Goal: Navigation & Orientation: Understand site structure

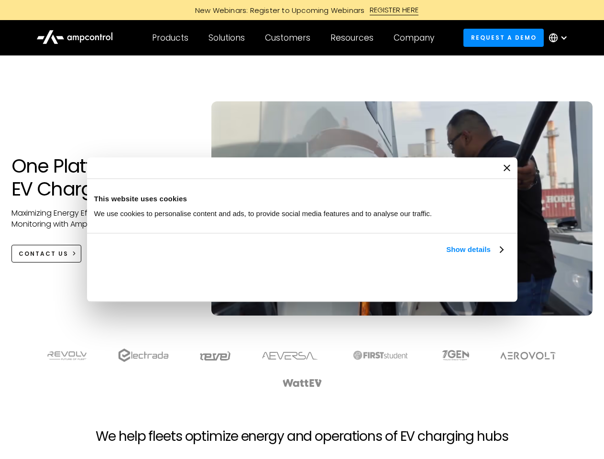
click at [446, 255] on link "Show details" at bounding box center [474, 249] width 56 height 11
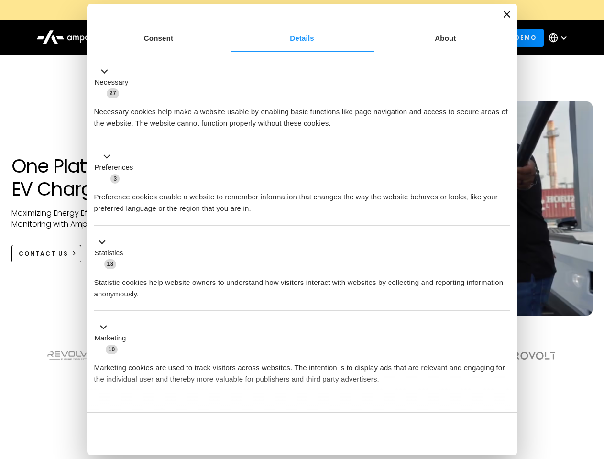
click at [504, 129] on div "Necessary cookies help make a website usable by enabling basic functions like p…" at bounding box center [302, 114] width 416 height 30
click at [593, 385] on section at bounding box center [302, 368] width 604 height 59
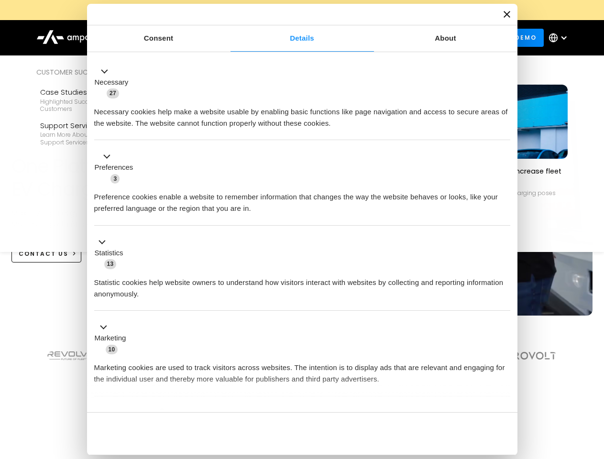
click at [294, 38] on div "Customers" at bounding box center [287, 38] width 45 height 11
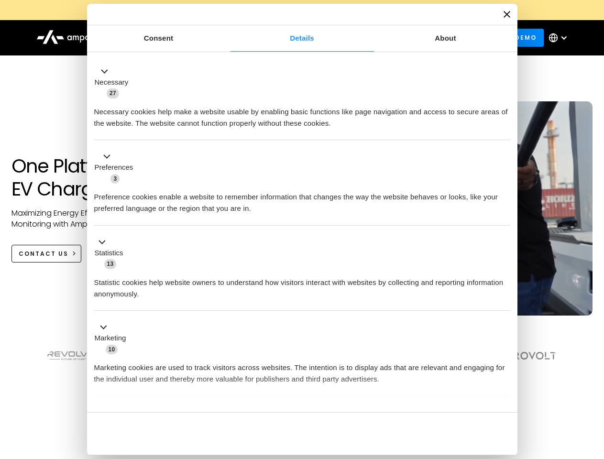
click at [170, 38] on div "Products" at bounding box center [170, 38] width 36 height 11
click at [227, 38] on div "Solutions" at bounding box center [226, 38] width 36 height 11
click at [289, 38] on div "Customers" at bounding box center [287, 38] width 45 height 11
click at [354, 38] on div "Resources" at bounding box center [351, 38] width 43 height 11
click at [417, 38] on div "Company" at bounding box center [413, 38] width 41 height 11
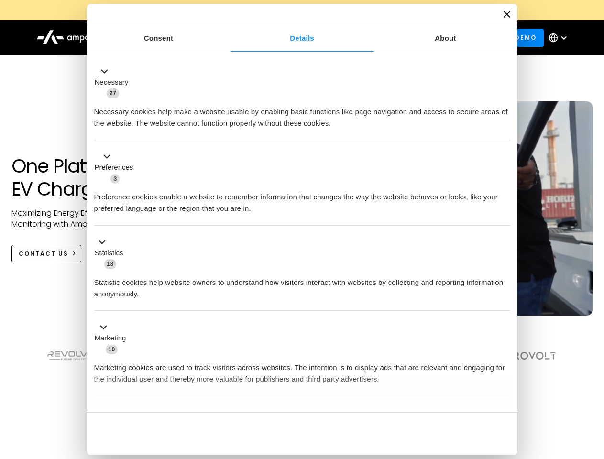
click at [560, 38] on div at bounding box center [564, 38] width 8 height 8
